Goal: Information Seeking & Learning: Learn about a topic

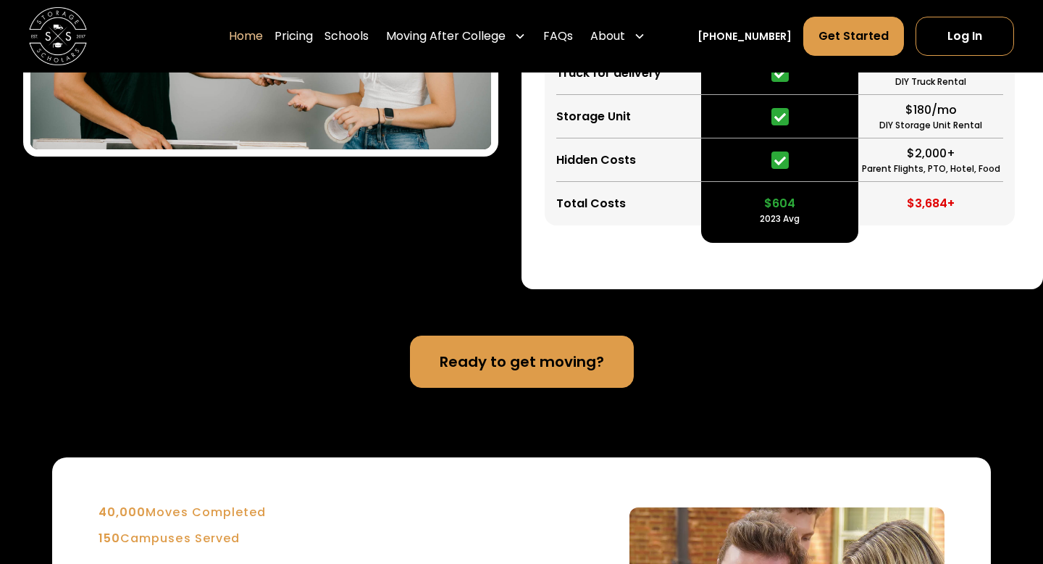
scroll to position [3047, 0]
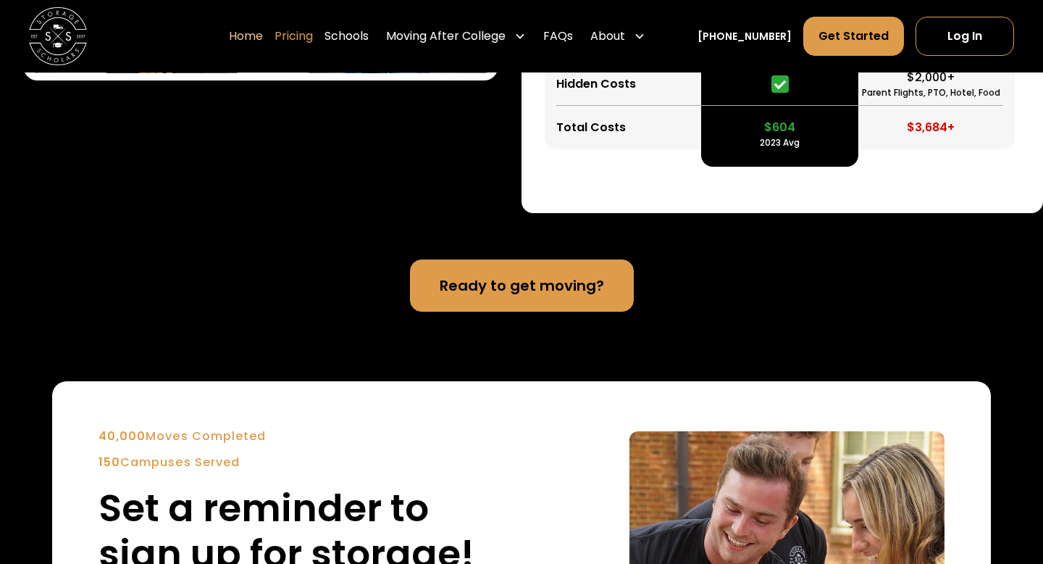
click at [313, 35] on link "Pricing" at bounding box center [294, 36] width 38 height 41
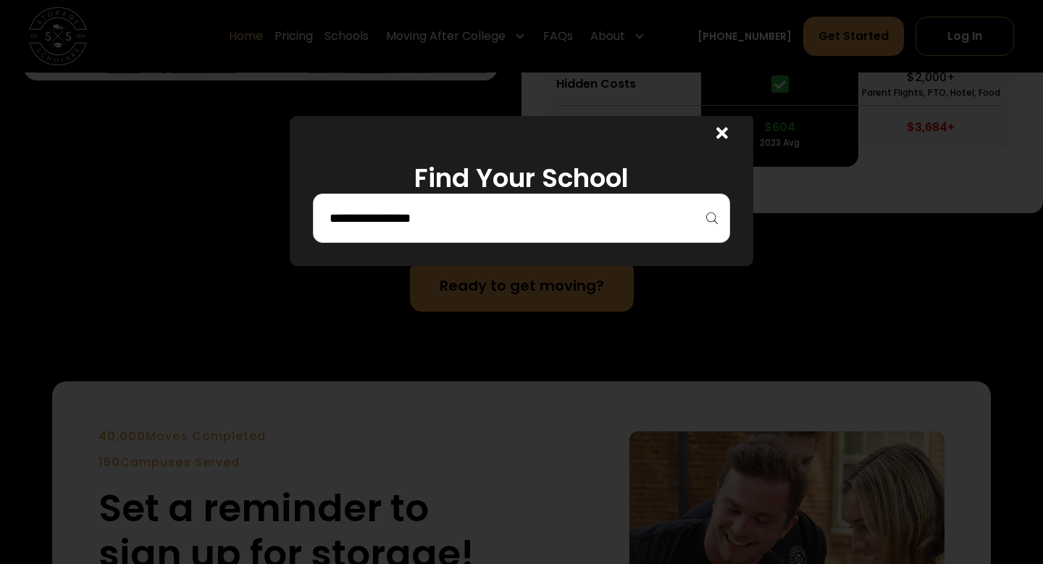
click at [737, 125] on div at bounding box center [719, 133] width 70 height 35
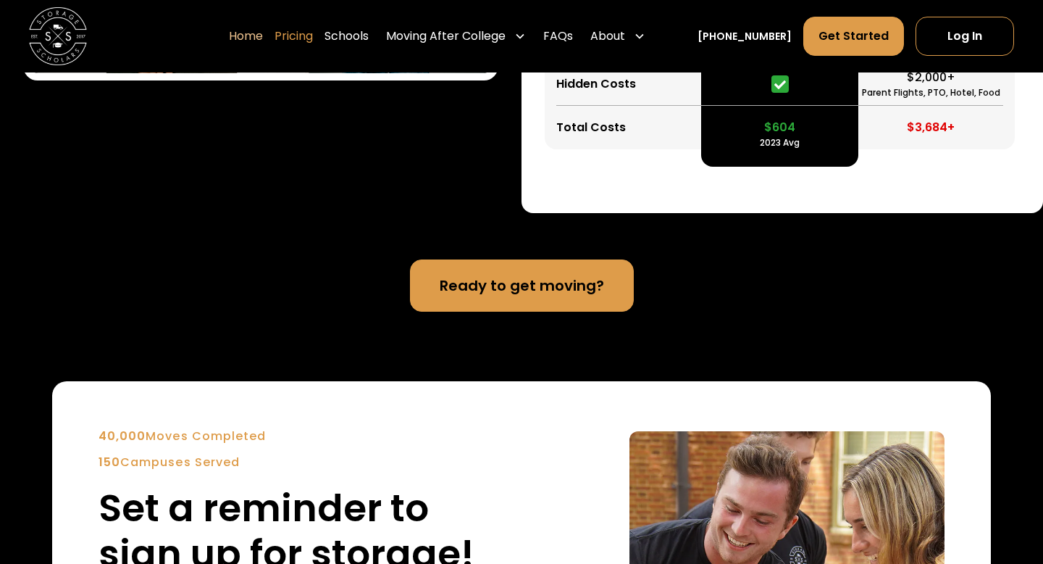
click at [311, 33] on link "Pricing" at bounding box center [294, 36] width 38 height 41
click at [311, 38] on link "Pricing" at bounding box center [294, 36] width 38 height 41
